Goal: Task Accomplishment & Management: Manage account settings

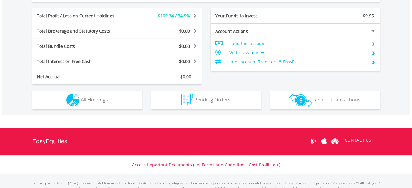
scroll to position [305, 0]
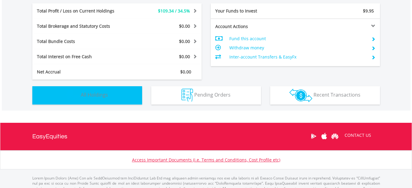
click at [107, 94] on span "All Holdings" at bounding box center [94, 94] width 27 height 7
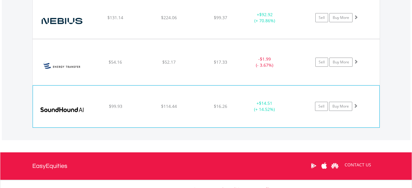
scroll to position [560, 0]
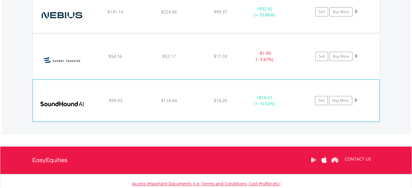
click at [194, 100] on div "$114.44" at bounding box center [169, 101] width 52 height 6
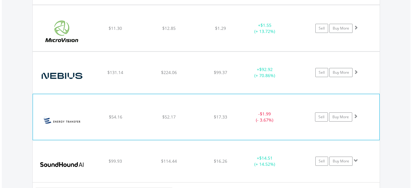
scroll to position [499, 0]
click at [192, 102] on div "﻿ PTP Energy Transfer LP $54.16 $52.17 $17.33 - $1.99 (- 3.67%) Sell Buy More" at bounding box center [206, 118] width 346 height 46
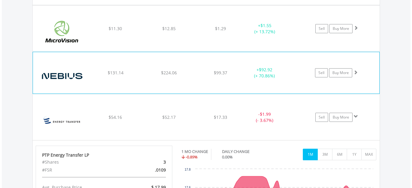
click at [196, 72] on div "$99.37" at bounding box center [220, 73] width 48 height 6
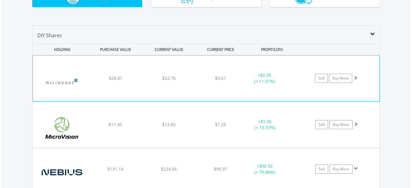
scroll to position [397, 0]
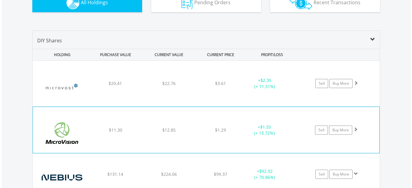
click at [199, 123] on div "﻿ MicroVision Inc $11.30 $12.85 $1.29 + $1.55 (+ 13.72%) Sell Buy More" at bounding box center [206, 130] width 346 height 46
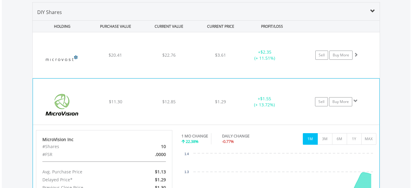
scroll to position [438, 0]
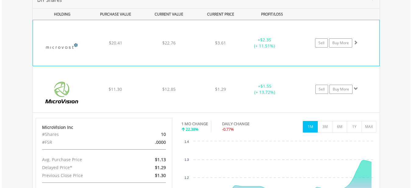
click at [242, 47] on div "+ $2.35 (+ 11.51%)" at bounding box center [264, 43] width 46 height 12
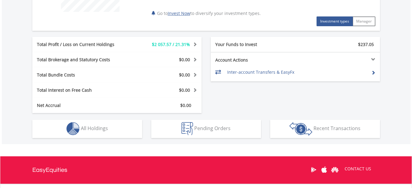
scroll to position [315, 0]
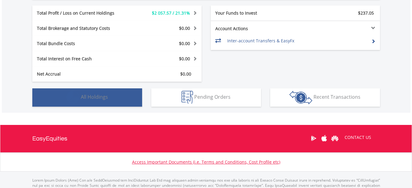
click at [73, 92] on img "button" at bounding box center [72, 97] width 13 height 13
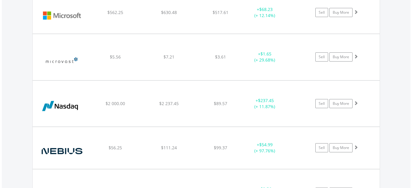
scroll to position [745, 0]
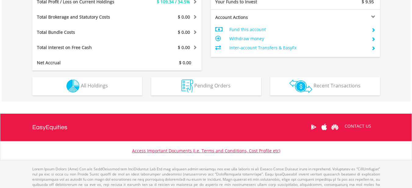
scroll to position [315, 0]
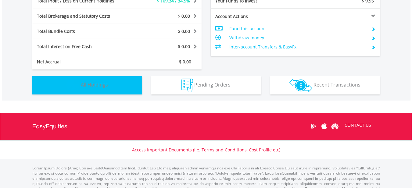
click at [98, 85] on span "All Holdings" at bounding box center [94, 84] width 27 height 7
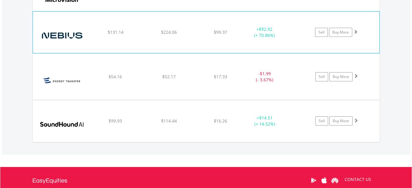
scroll to position [550, 0]
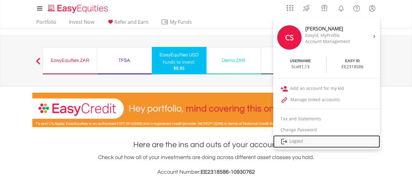
click at [301, 141] on link "Logout" at bounding box center [326, 141] width 107 height 12
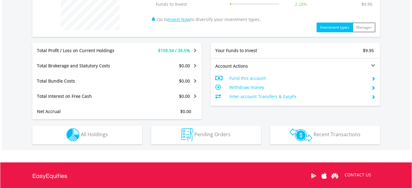
scroll to position [295, 0]
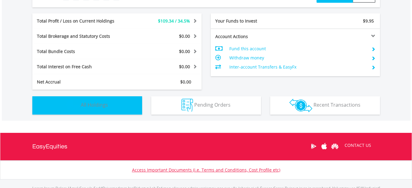
click at [87, 105] on span "All Holdings" at bounding box center [94, 105] width 27 height 7
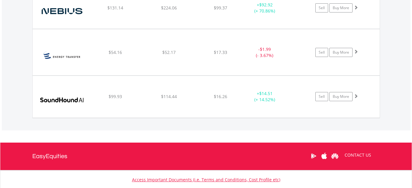
scroll to position [570, 0]
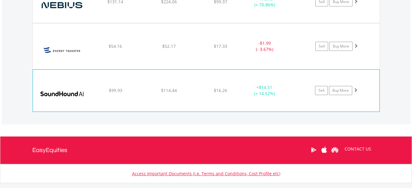
click at [203, 90] on div "$16.26" at bounding box center [220, 90] width 48 height 6
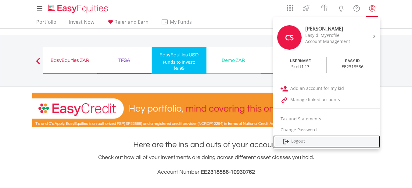
click at [300, 141] on link "Logout" at bounding box center [326, 141] width 107 height 12
